Goal: Find specific page/section: Find specific page/section

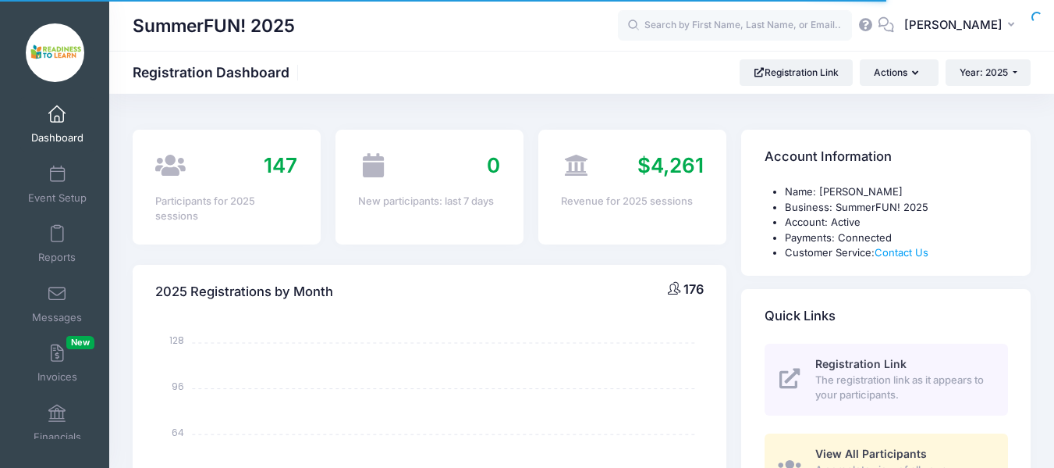
select select
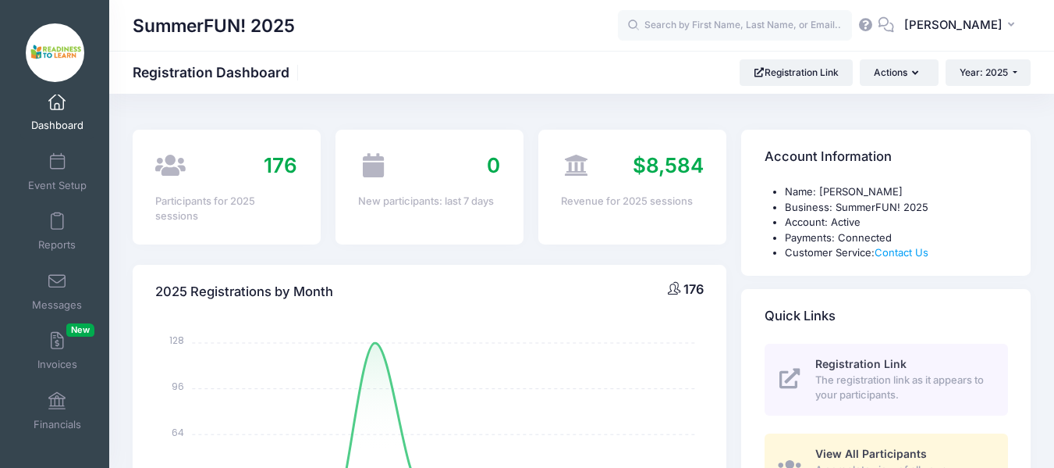
scroll to position [14, 0]
click at [48, 410] on link "Financials" at bounding box center [57, 409] width 74 height 55
